Goal: Information Seeking & Learning: Learn about a topic

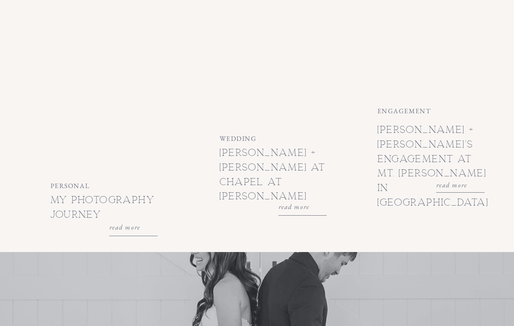
scroll to position [1010, 0]
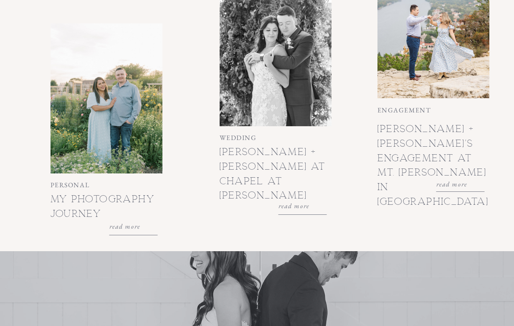
click at [255, 89] on div at bounding box center [276, 51] width 112 height 150
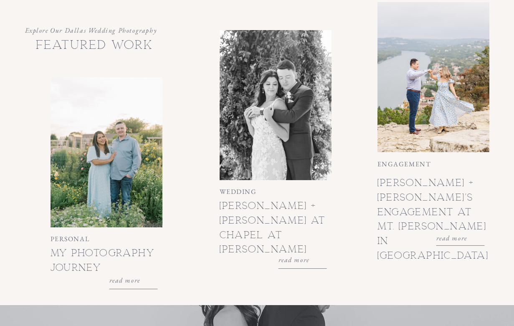
scroll to position [956, 0]
click at [449, 237] on h3 "read more" at bounding box center [463, 237] width 53 height 9
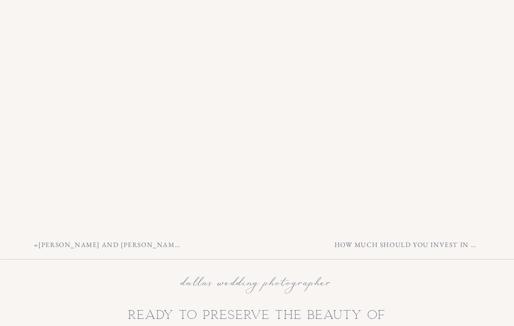
scroll to position [7835, 0]
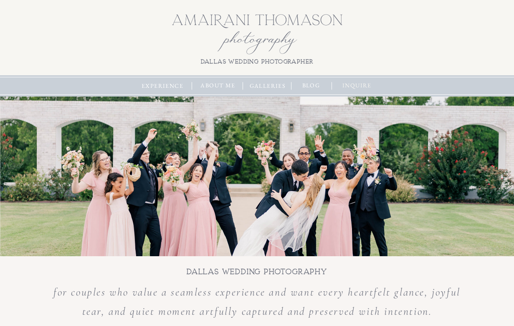
click at [358, 85] on nav "inquire" at bounding box center [358, 85] width 36 height 9
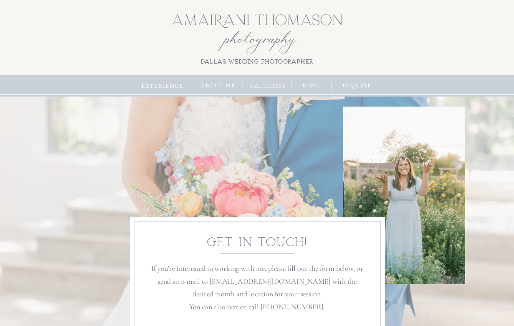
click at [269, 82] on nav "galleries" at bounding box center [268, 85] width 41 height 9
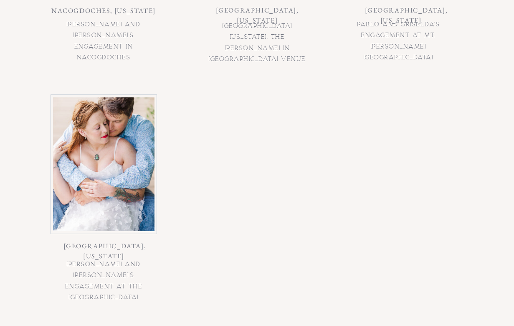
scroll to position [942, 0]
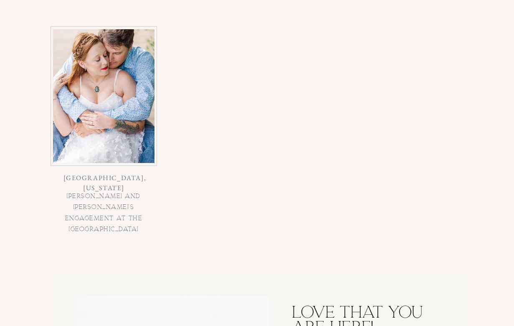
click at [135, 127] on div at bounding box center [104, 96] width 102 height 134
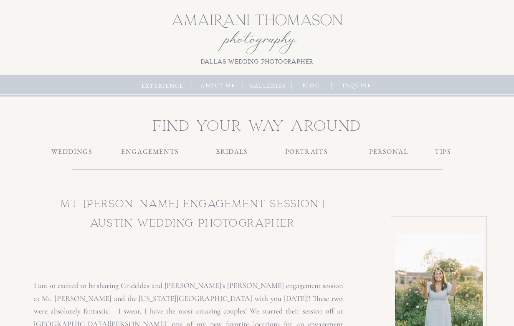
click at [83, 152] on h3 "WEDDINGS" at bounding box center [72, 151] width 53 height 9
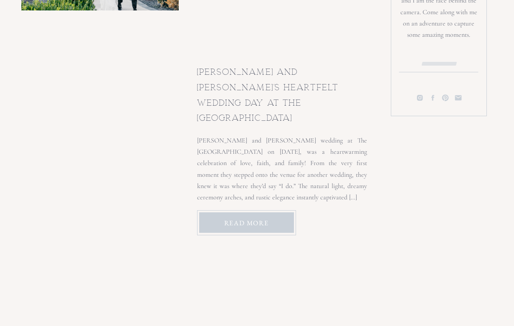
scroll to position [654, 0]
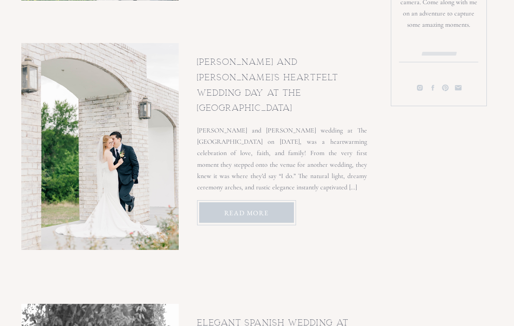
click at [234, 213] on h3 "READ MORE" at bounding box center [247, 212] width 64 height 9
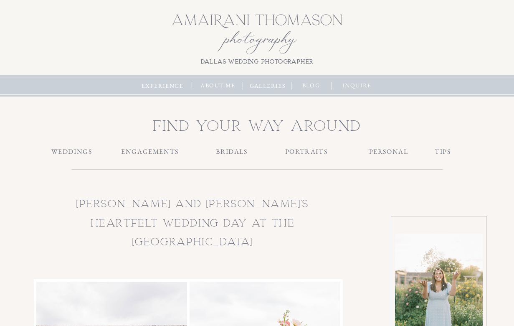
click at [359, 85] on nav "inquire" at bounding box center [358, 85] width 36 height 9
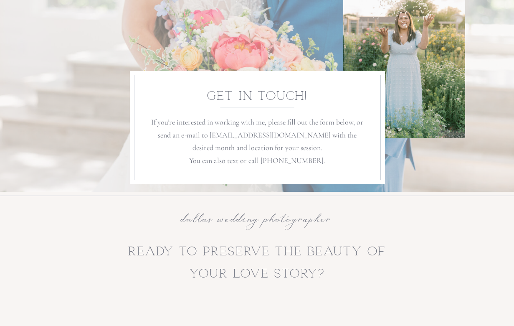
scroll to position [146, 0]
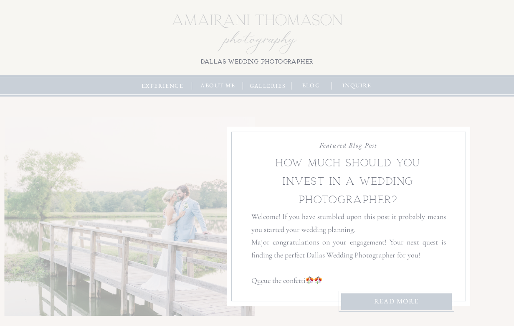
scroll to position [654, 0]
